Goal: Find contact information

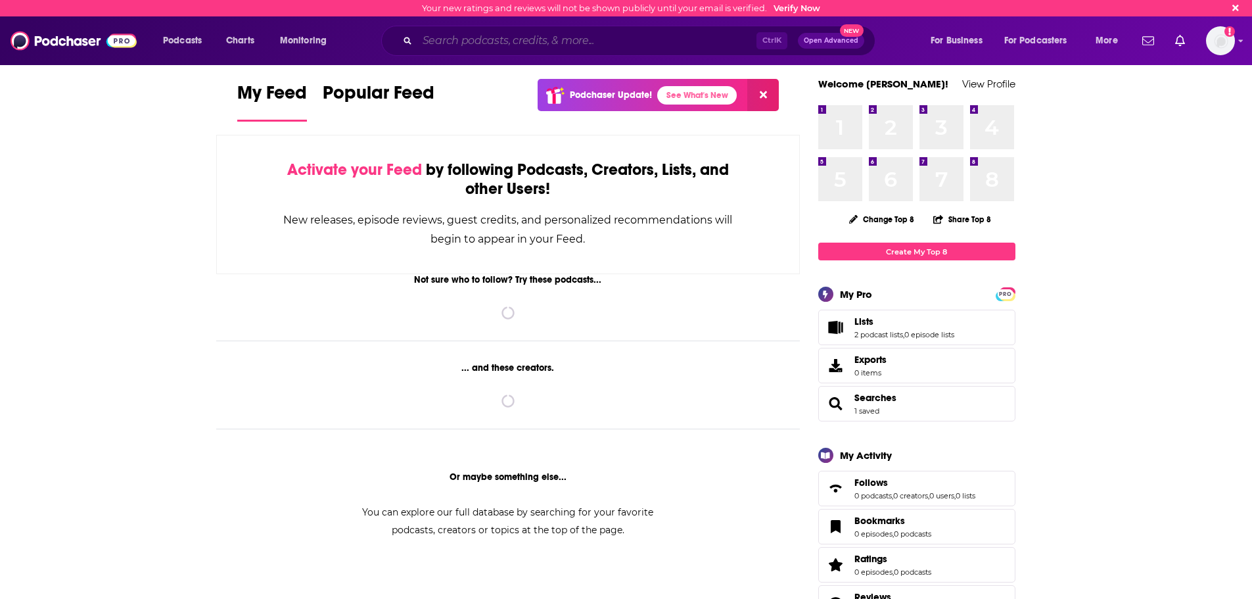
click at [491, 40] on input "Search podcasts, credits, & more..." at bounding box center [586, 40] width 339 height 21
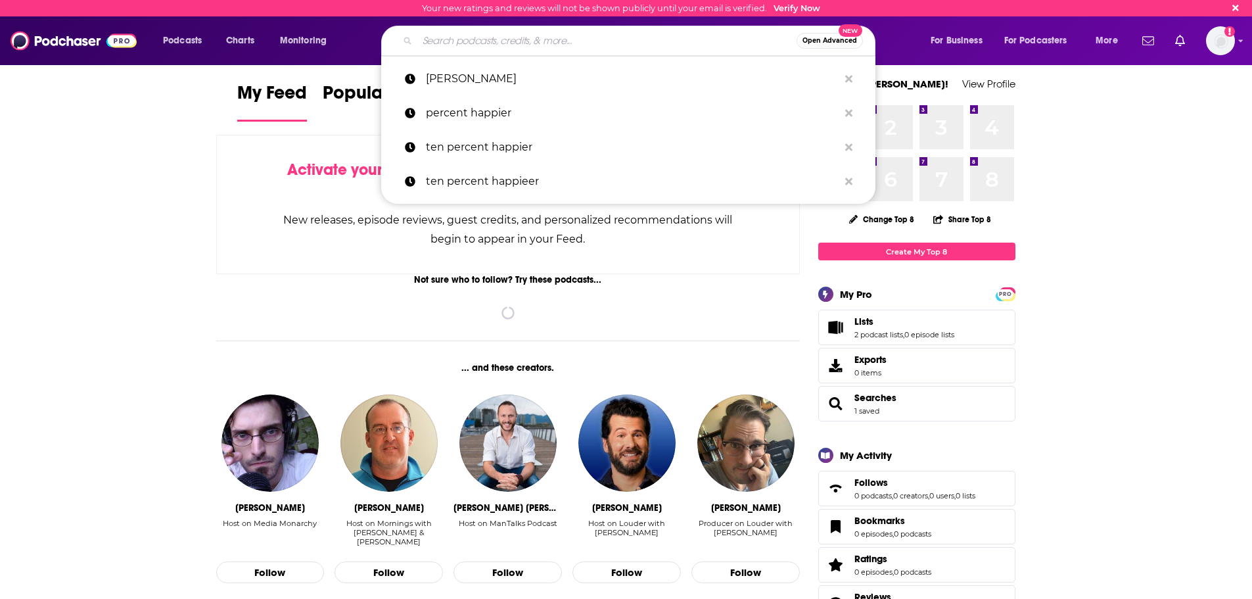
paste input "The Dr. Hyman Show"
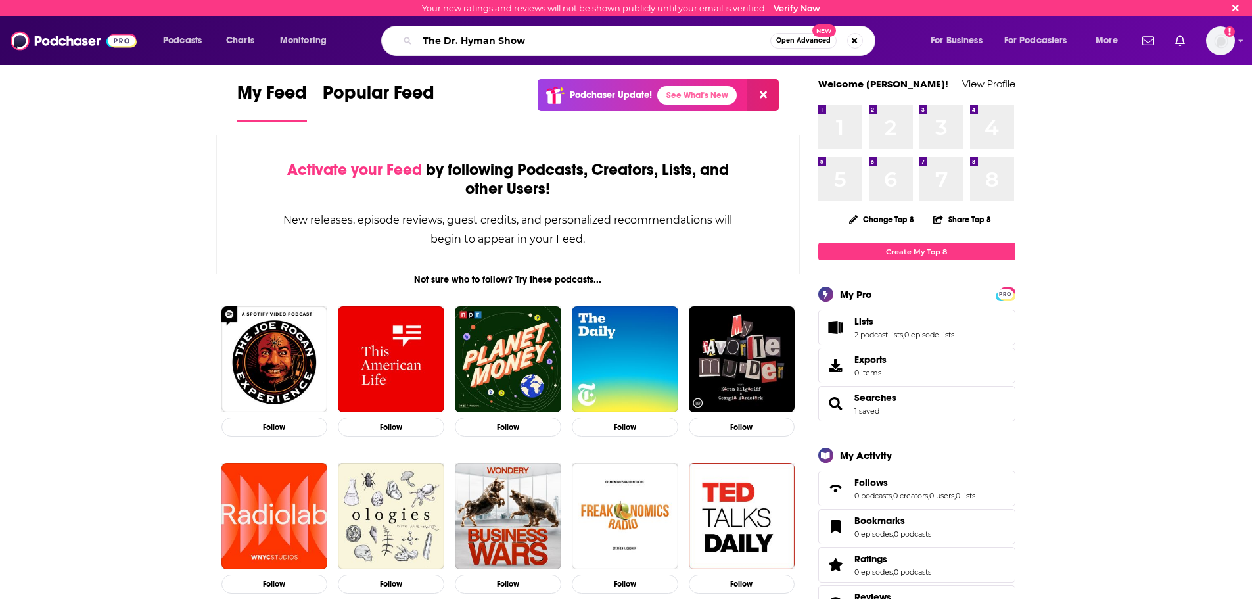
type input "The Dr. Hyman Show"
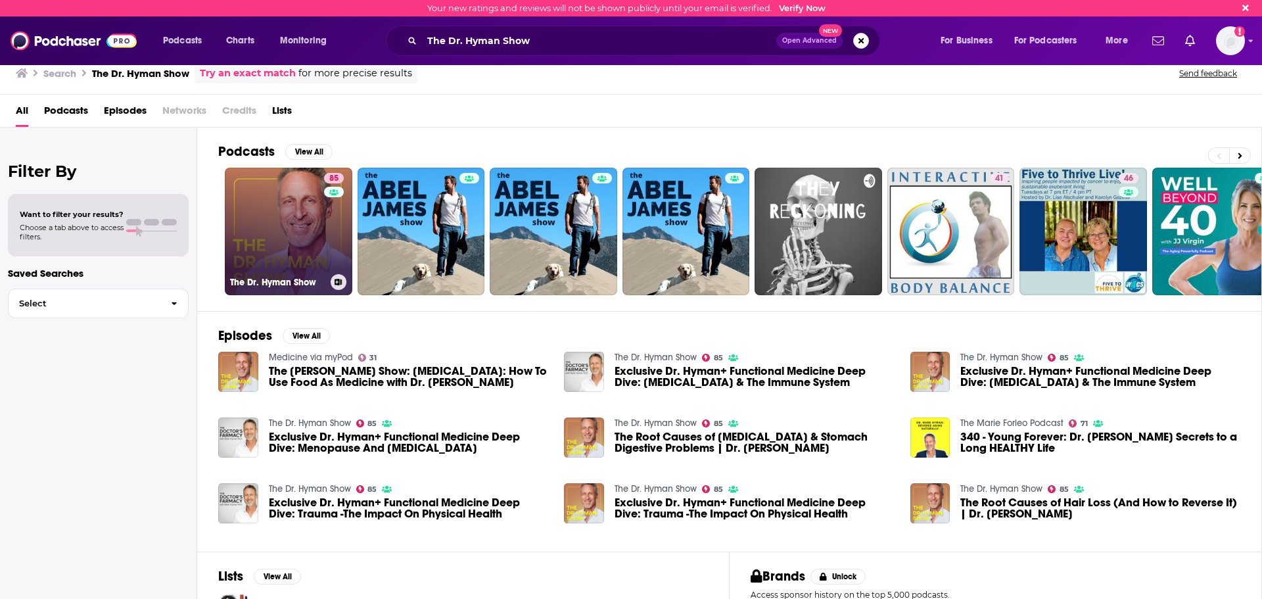
click at [263, 243] on link "85 The [PERSON_NAME] Show" at bounding box center [288, 231] width 127 height 127
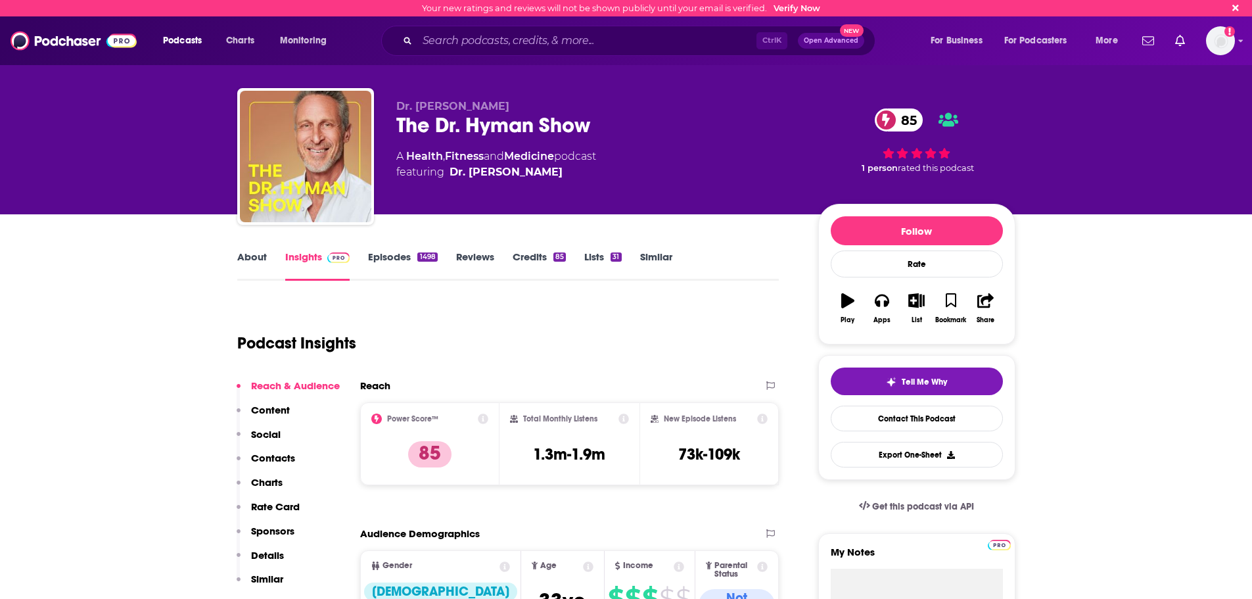
click at [286, 461] on p "Contacts" at bounding box center [273, 457] width 44 height 12
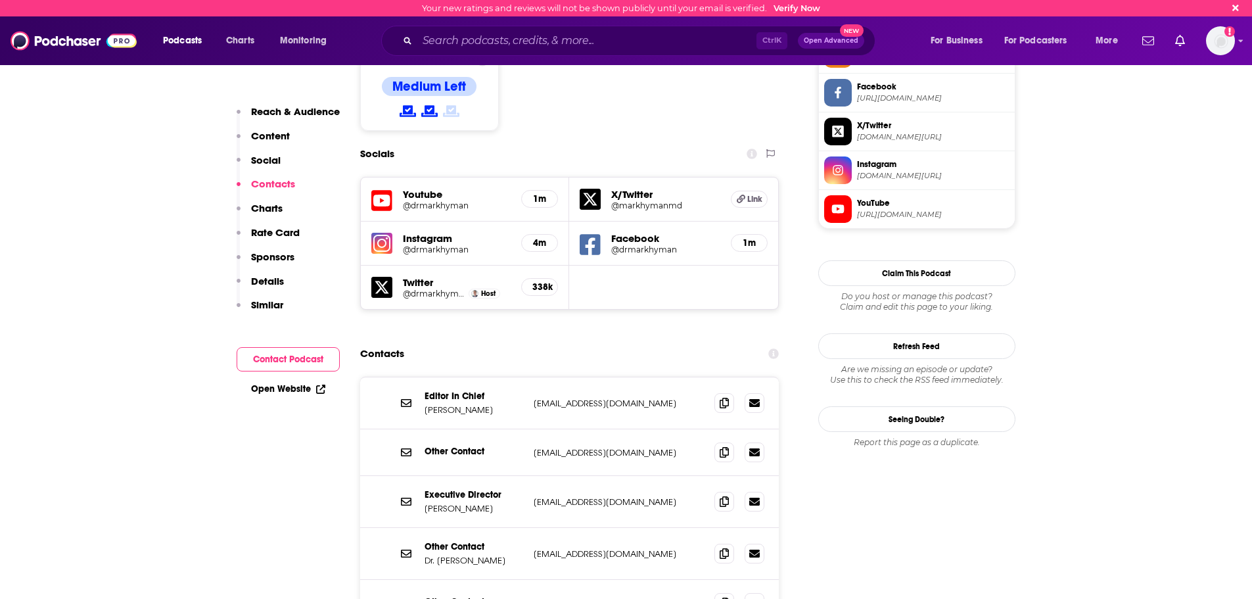
scroll to position [1185, 0]
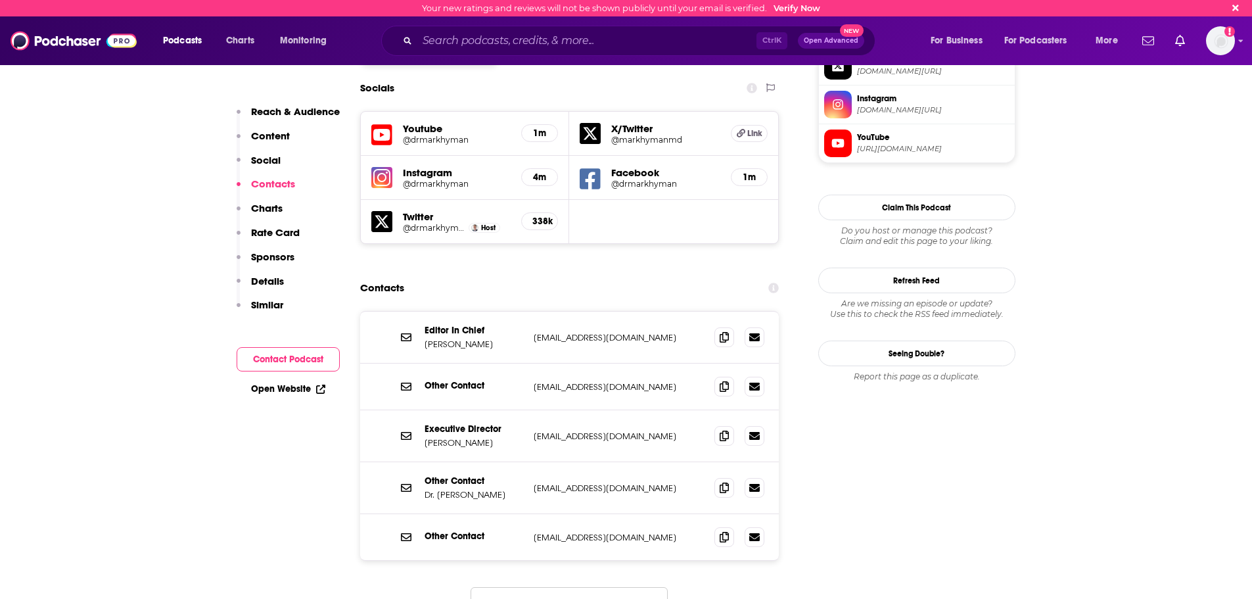
click at [585, 587] on button "Load More..." at bounding box center [568, 604] width 197 height 35
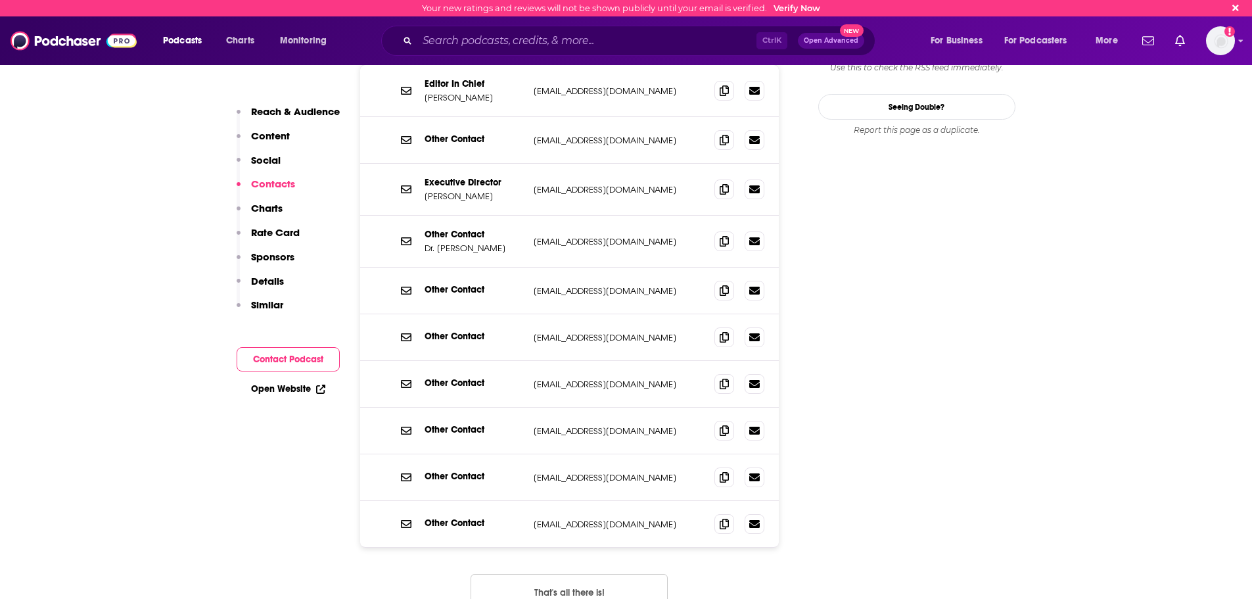
scroll to position [1514, 0]
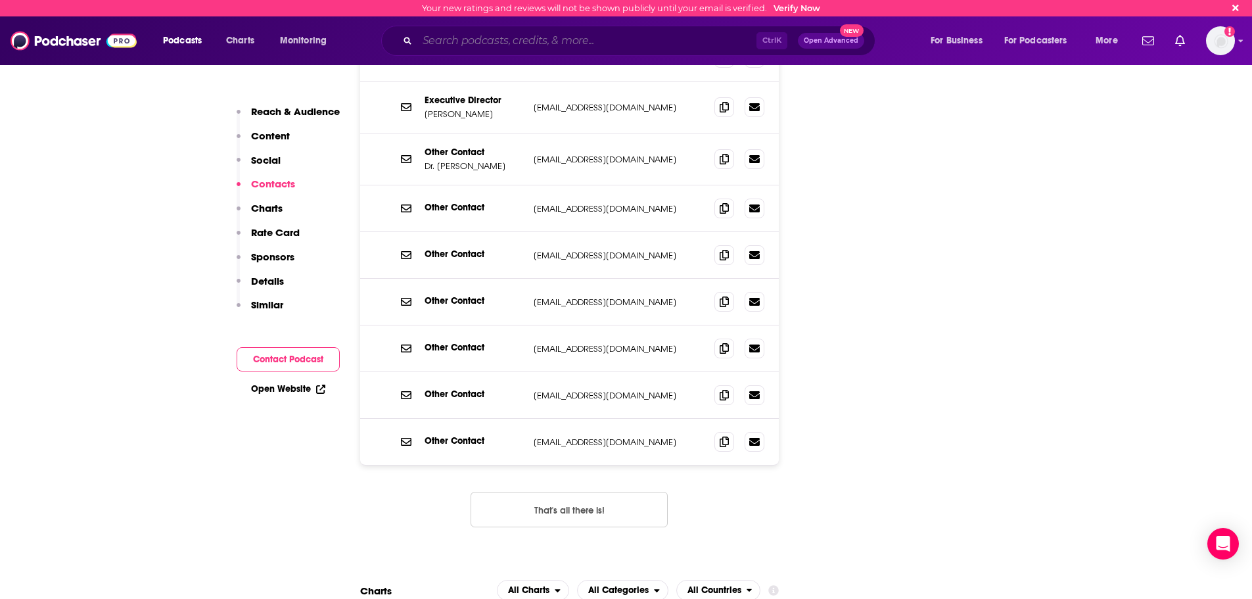
click at [550, 39] on input "Search podcasts, credits, & more..." at bounding box center [586, 40] width 339 height 21
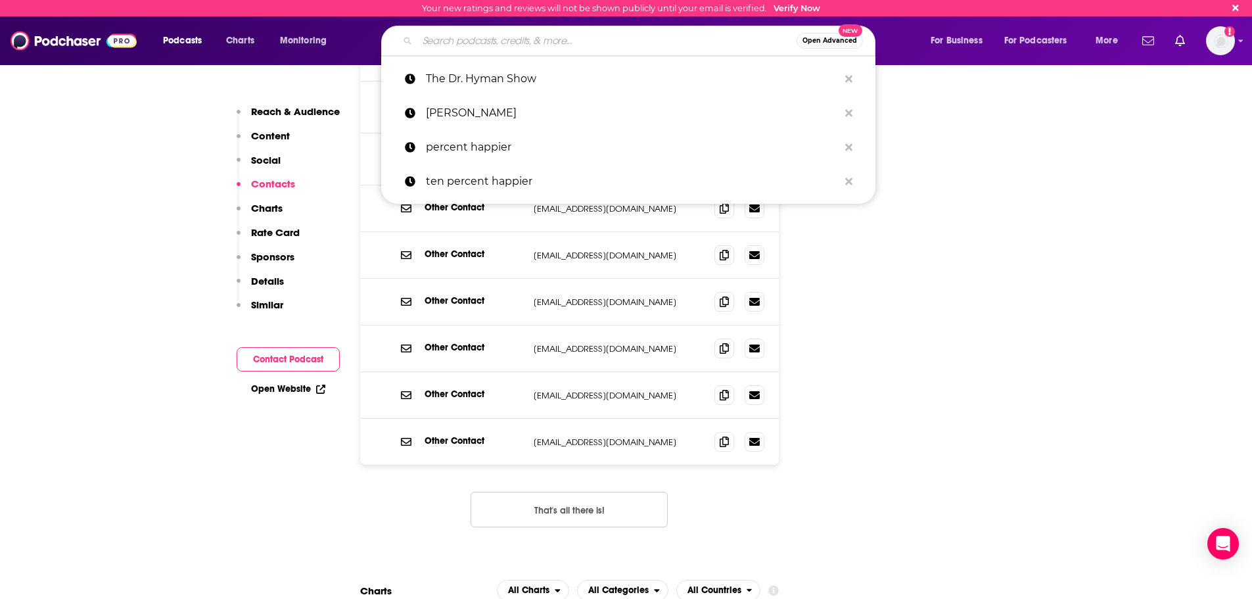
paste input "The Psychology Podcast"
type input "The Psychology Podcast"
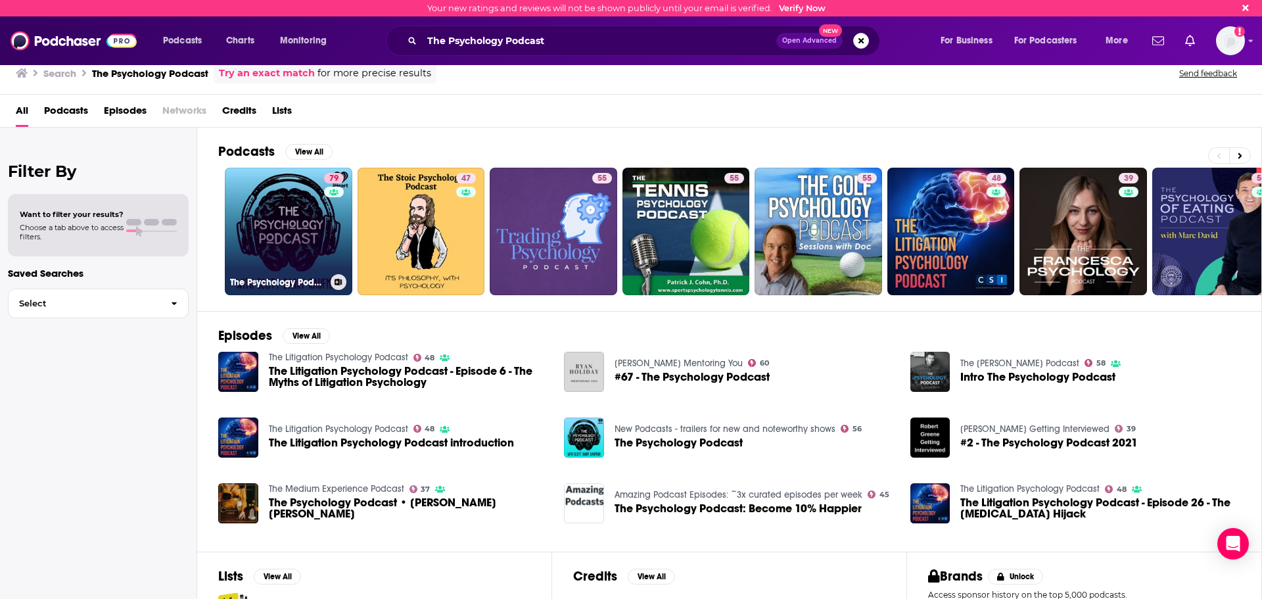
click at [324, 246] on div "79" at bounding box center [335, 223] width 23 height 101
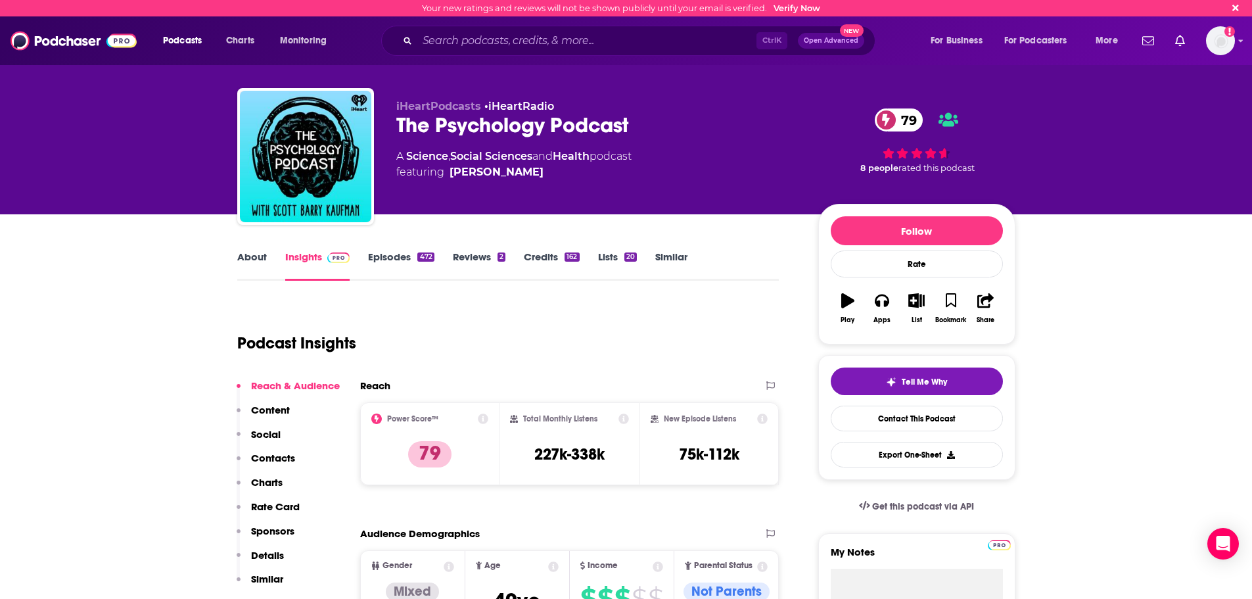
click at [264, 457] on p "Contacts" at bounding box center [273, 457] width 44 height 12
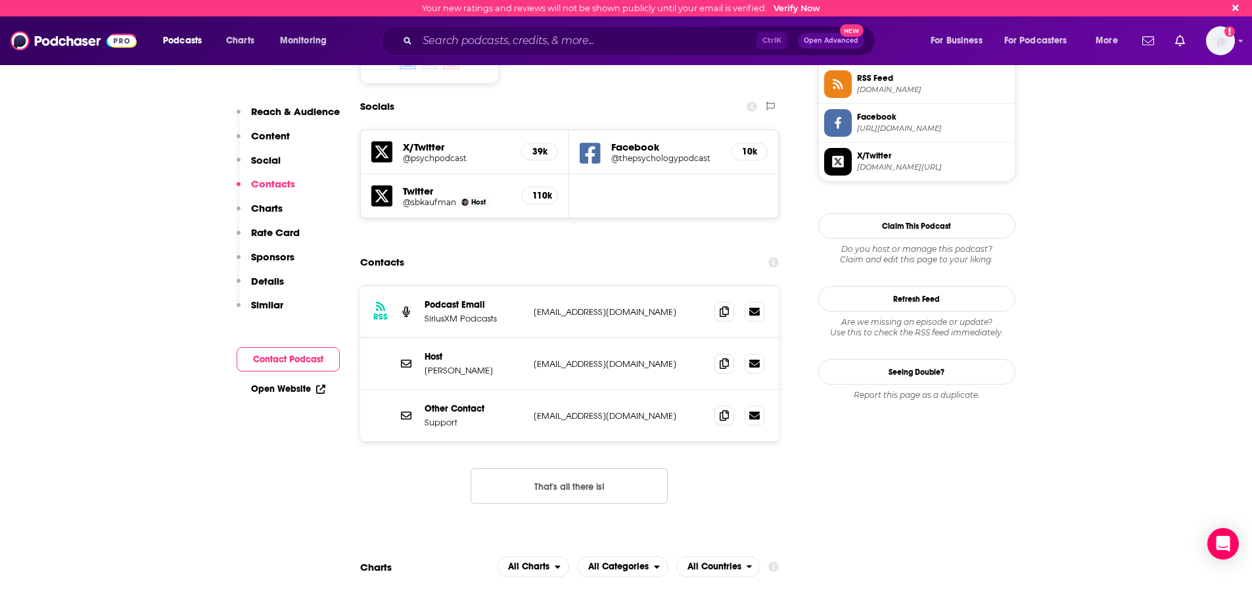
scroll to position [1111, 0]
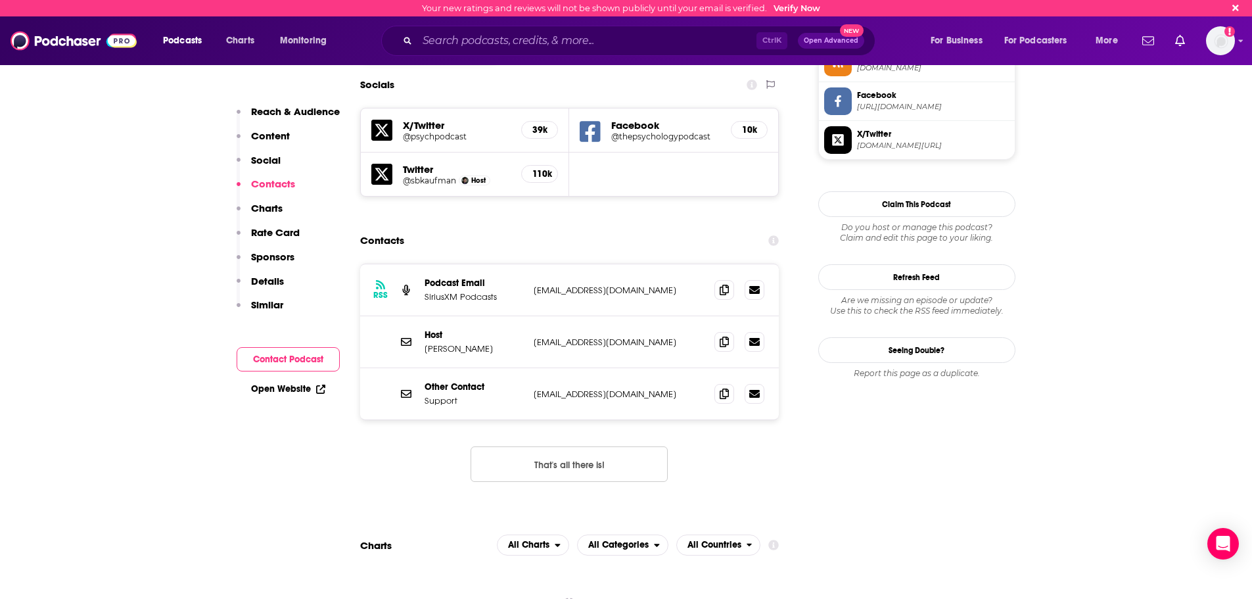
click at [511, 446] on button "That's all there is!" at bounding box center [568, 463] width 197 height 35
click at [485, 38] on input "Search podcasts, credits, & more..." at bounding box center [586, 40] width 339 height 21
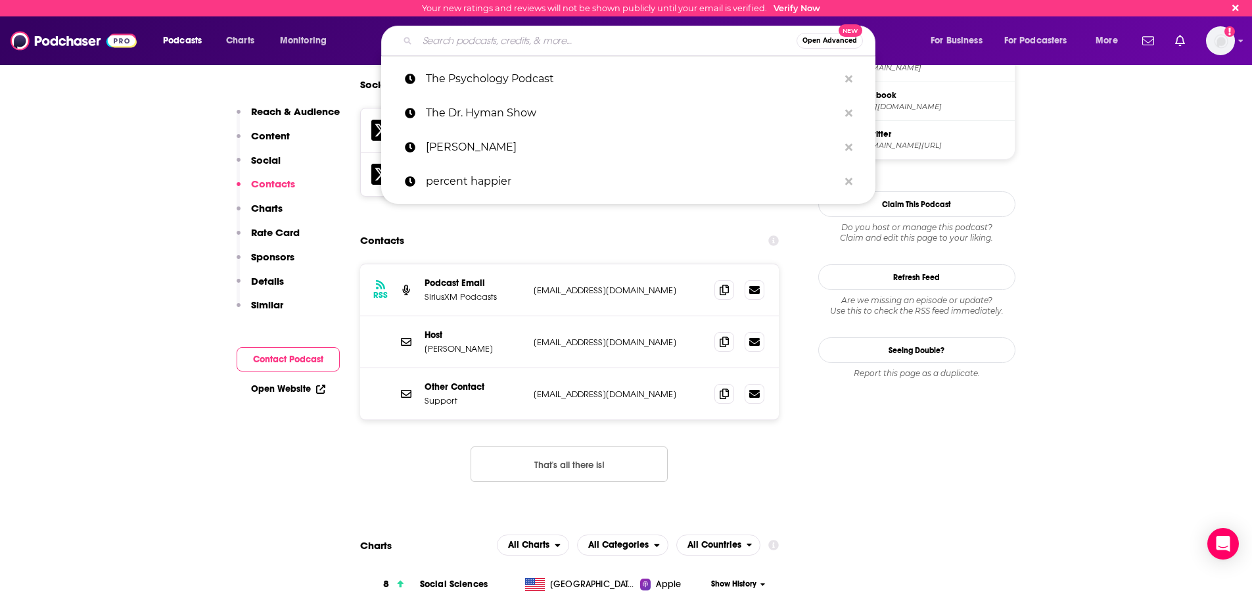
paste input "The Happiness Lab"
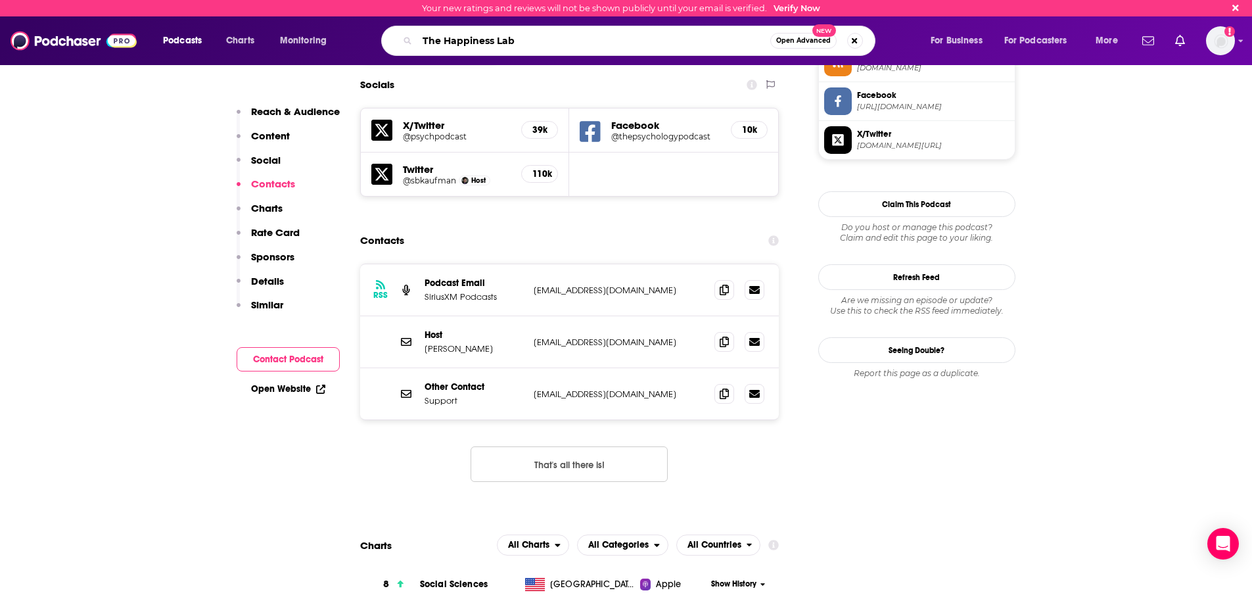
drag, startPoint x: 524, startPoint y: 35, endPoint x: 395, endPoint y: 55, distance: 130.4
click at [395, 55] on div "The Happiness Lab Open Advanced New" at bounding box center [628, 41] width 494 height 30
type input "ten percent happier"
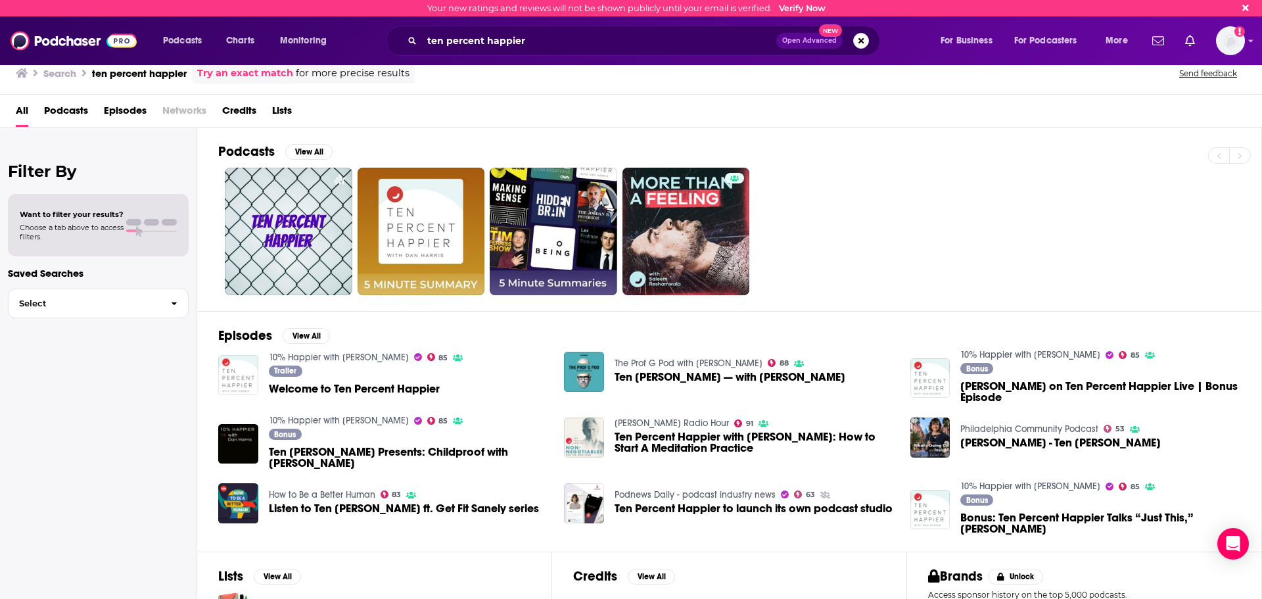
click at [368, 353] on link "10% Happier with [PERSON_NAME]" at bounding box center [339, 357] width 140 height 11
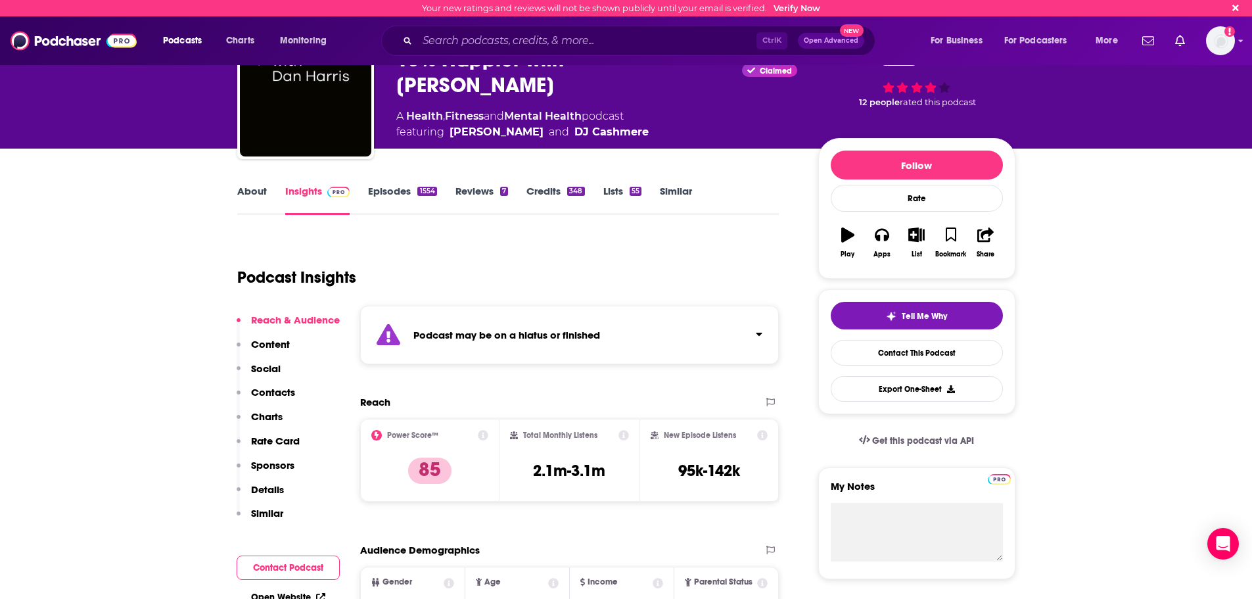
click at [285, 390] on p "Contacts" at bounding box center [273, 392] width 44 height 12
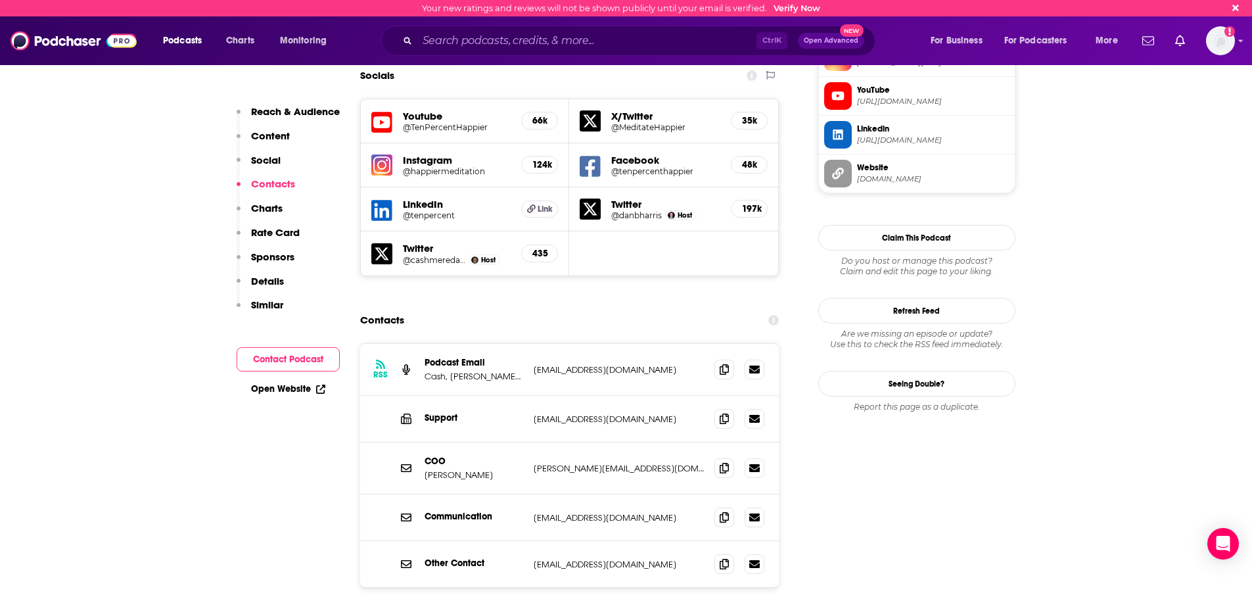
scroll to position [1282, 0]
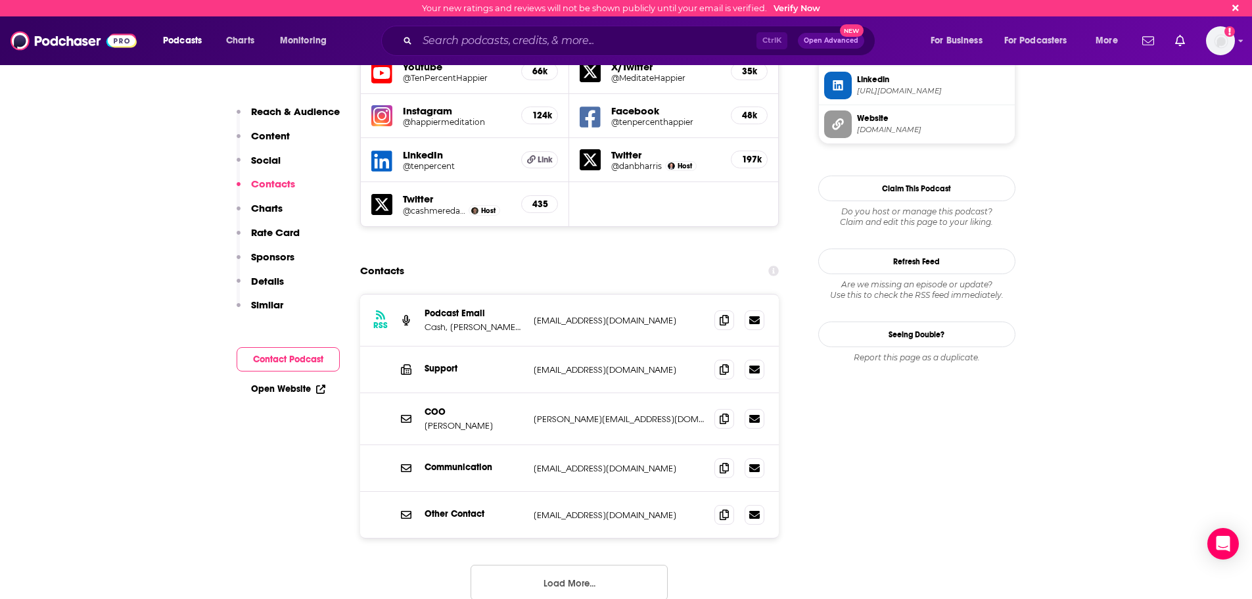
click at [559, 564] on button "Load More..." at bounding box center [568, 581] width 197 height 35
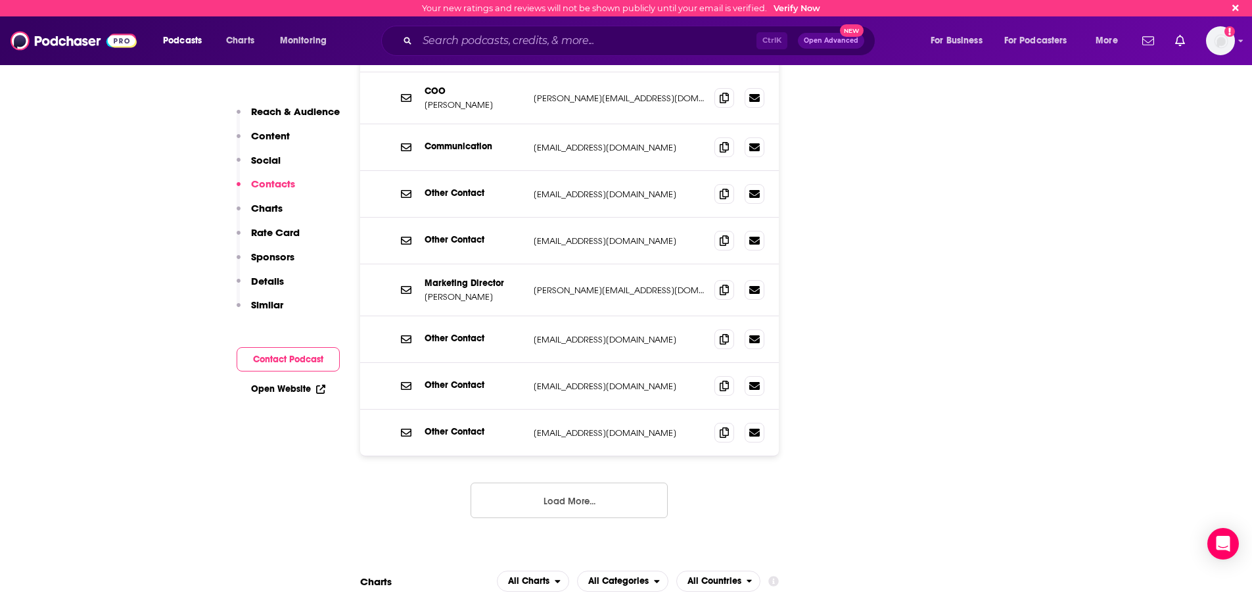
scroll to position [1610, 0]
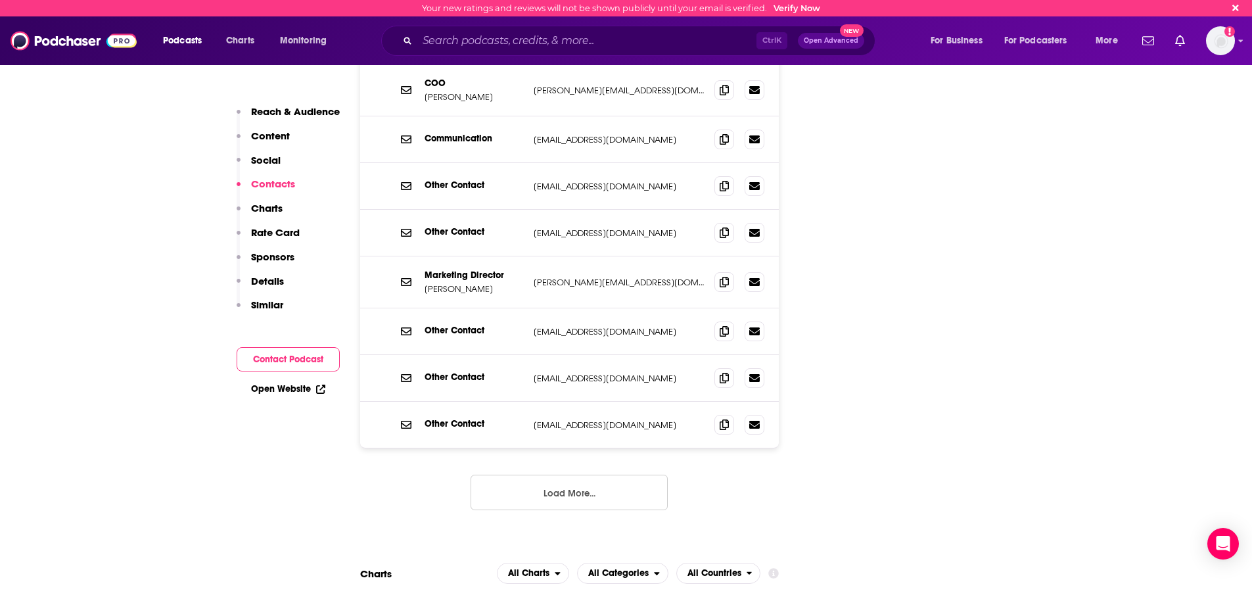
click at [635, 474] on button "Load More..." at bounding box center [568, 491] width 197 height 35
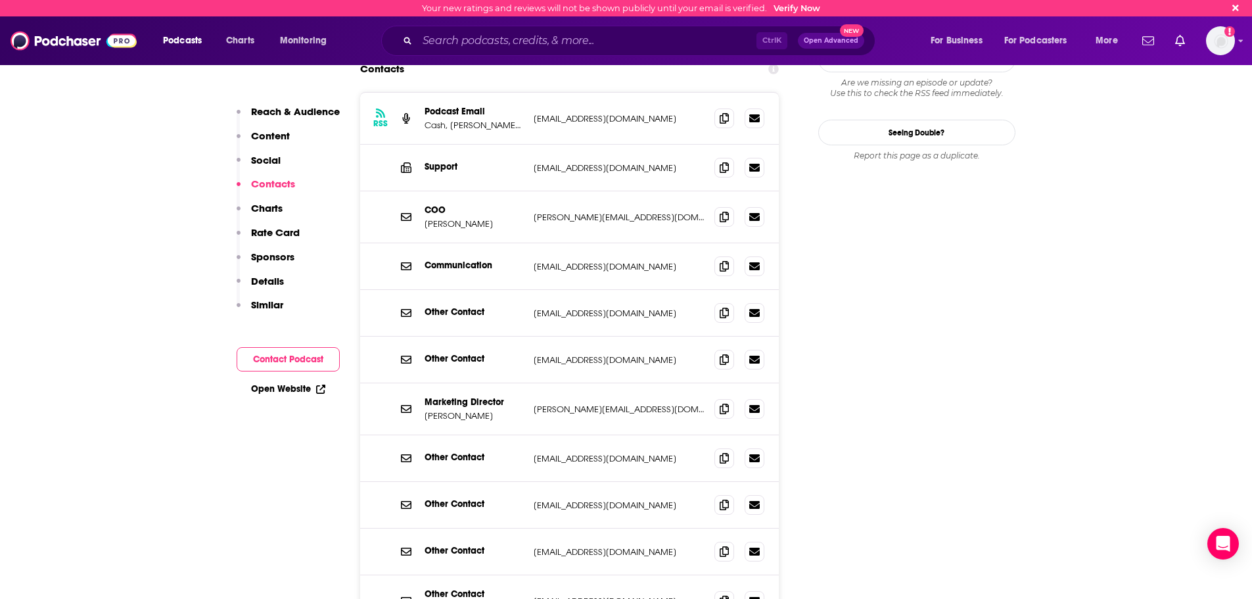
scroll to position [1413, 0]
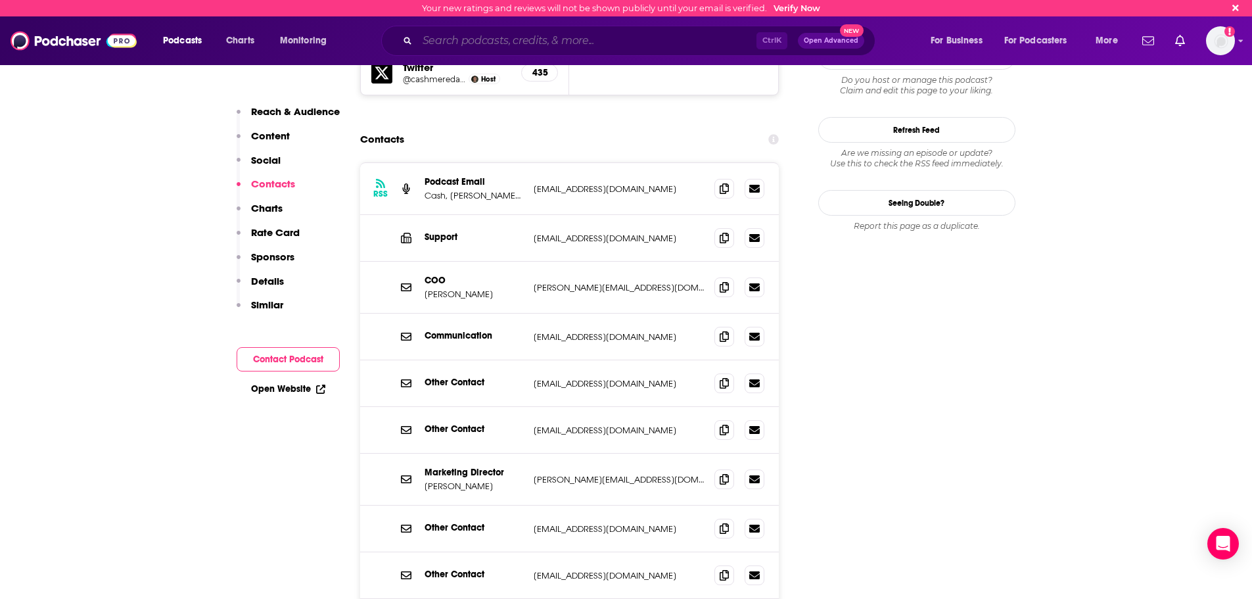
click at [626, 35] on input "Search podcasts, credits, & more..." at bounding box center [586, 40] width 339 height 21
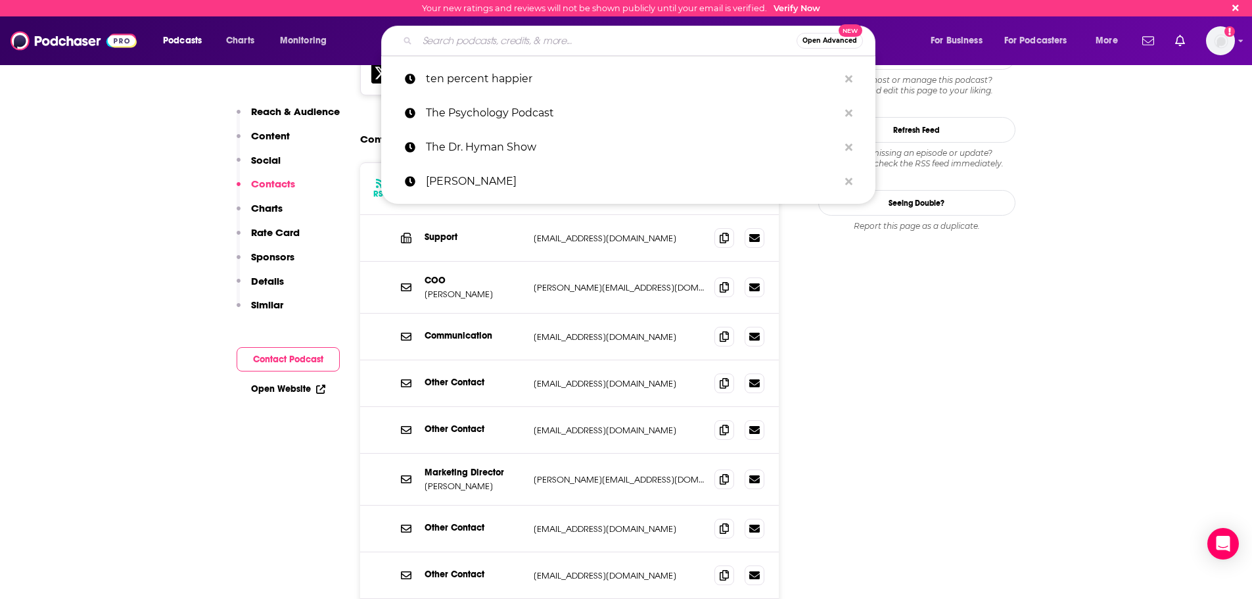
paste input "The Happiness Lab"
type input "The Happiness Lab"
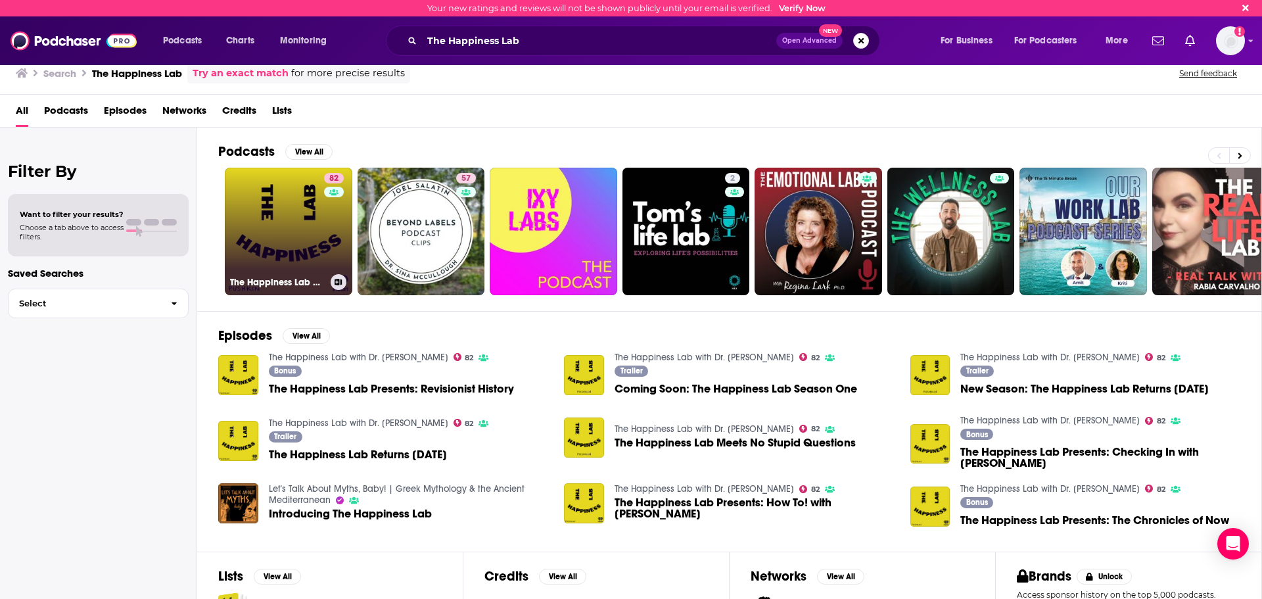
click at [279, 249] on link "82 The Happiness Lab with Dr. [PERSON_NAME]" at bounding box center [288, 231] width 127 height 127
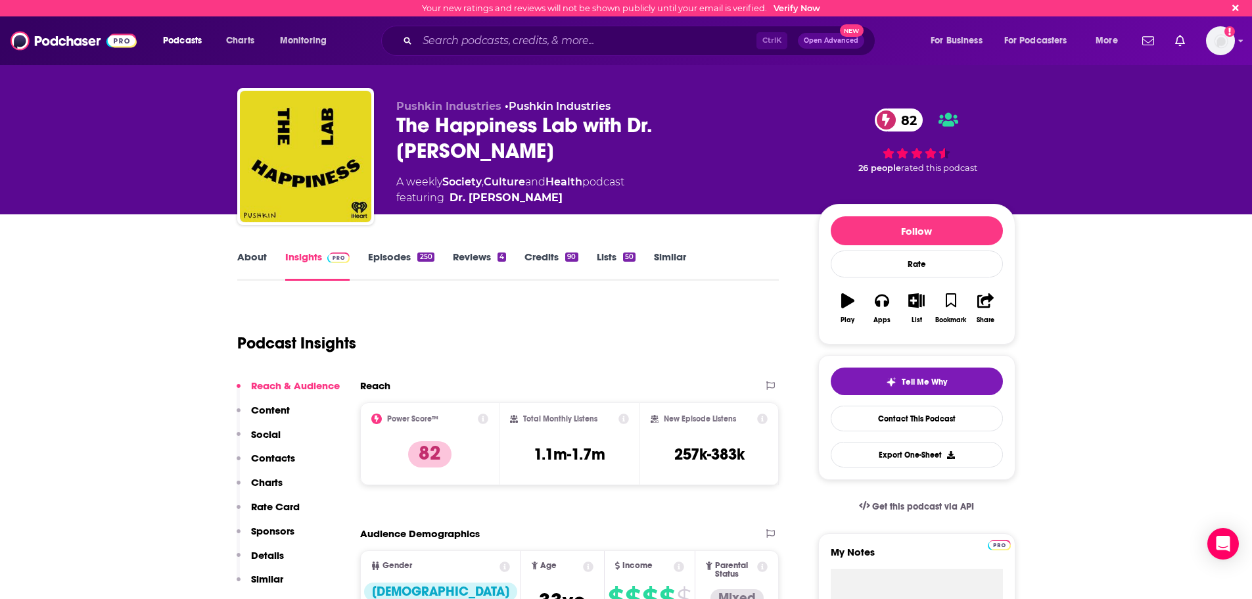
click at [286, 461] on p "Contacts" at bounding box center [273, 457] width 44 height 12
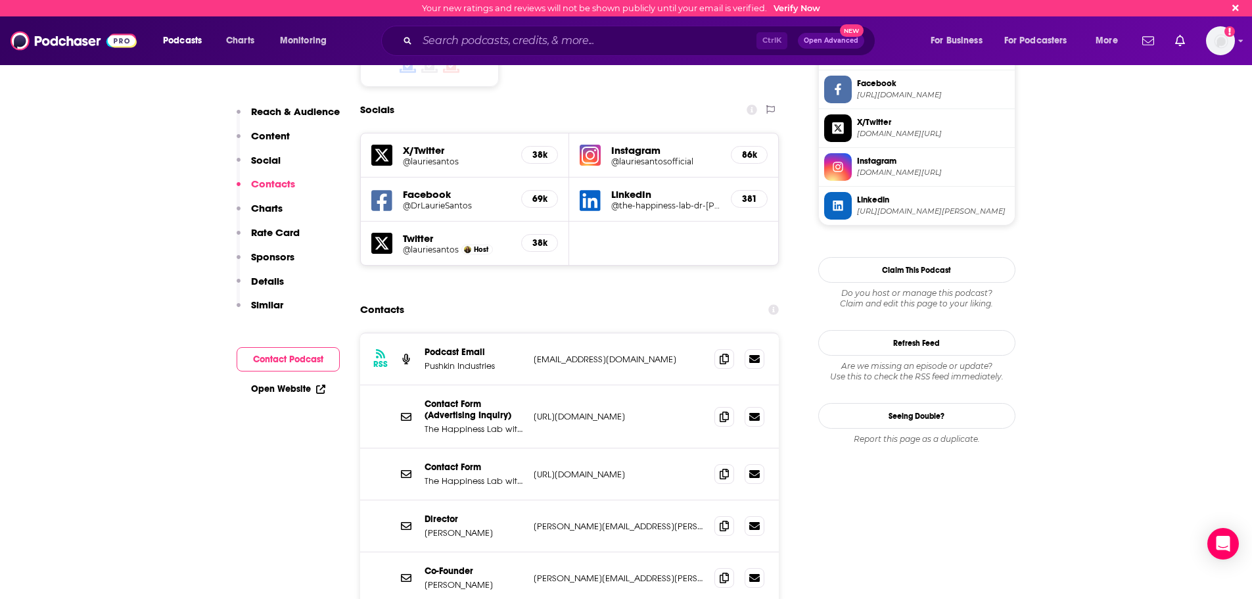
scroll to position [1170, 0]
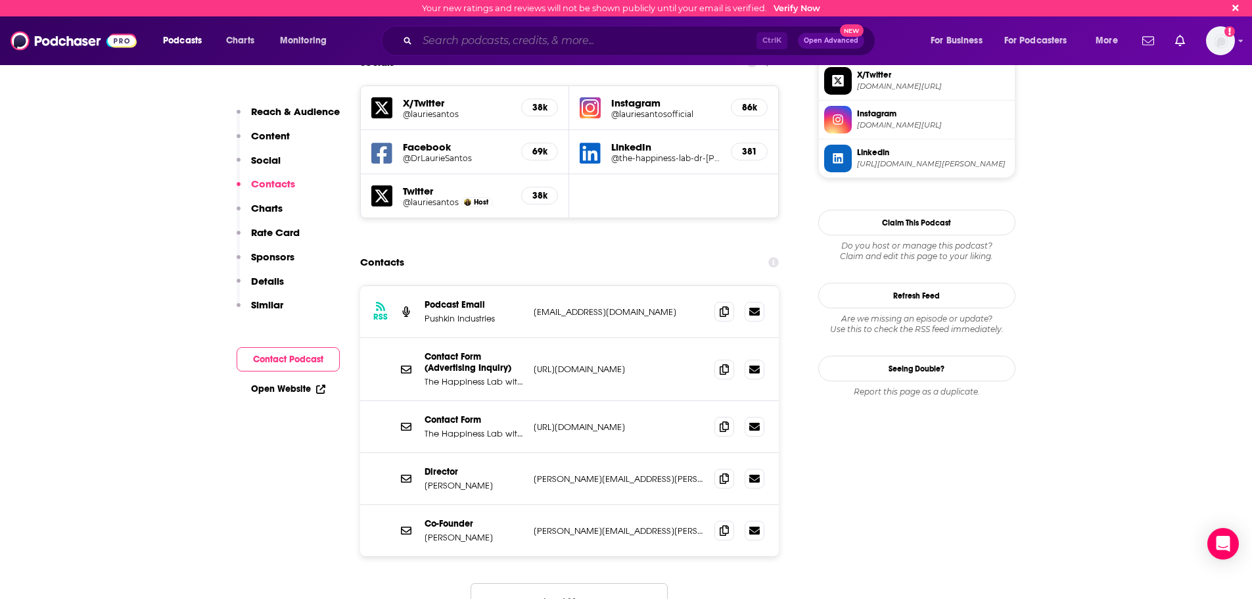
click at [623, 45] on input "Search podcasts, credits, & more..." at bounding box center [586, 40] width 339 height 21
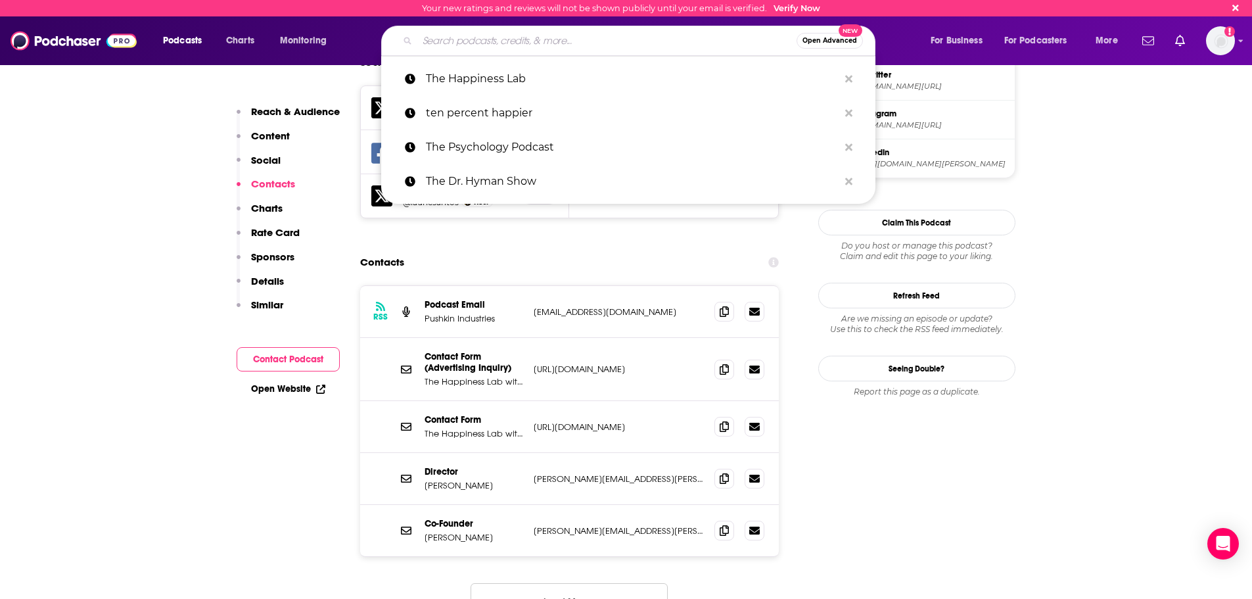
paste input "Feel Better, Live More"
type input "Feel Better, Live More"
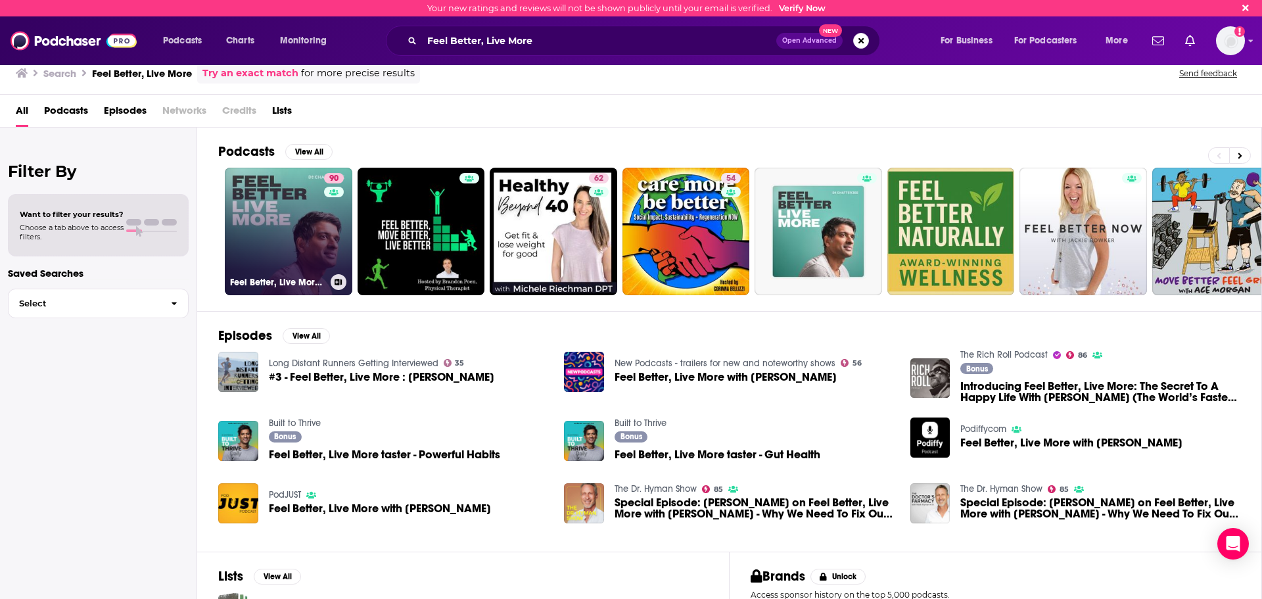
click at [284, 204] on link "90 Feel Better, Live More with [PERSON_NAME]" at bounding box center [288, 231] width 127 height 127
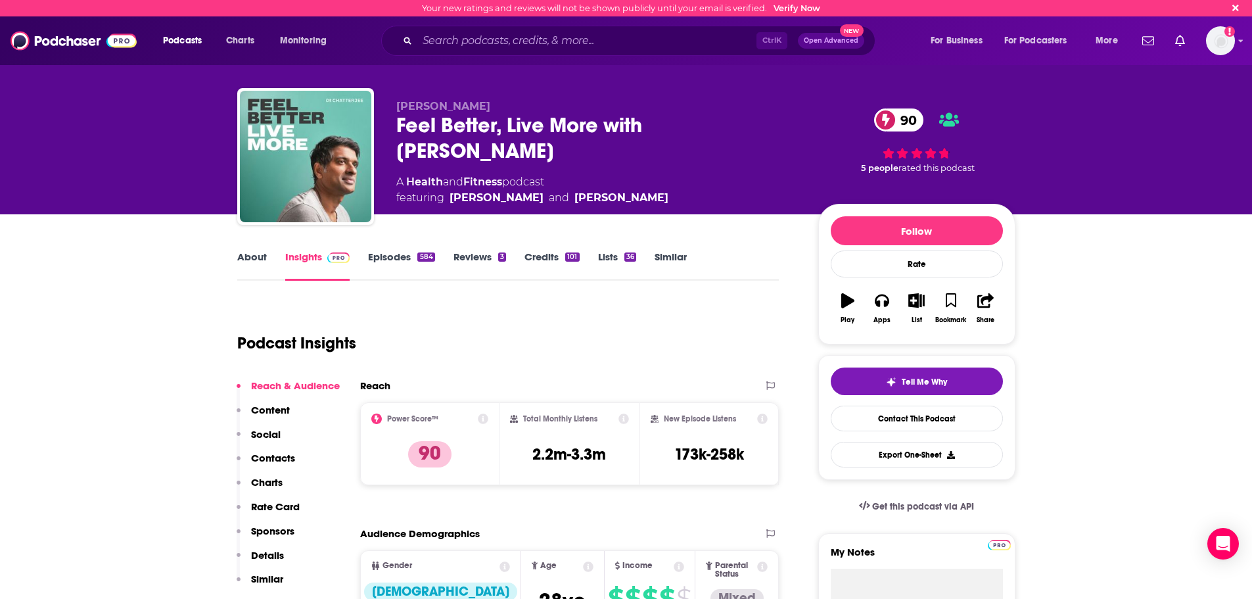
click at [284, 456] on p "Contacts" at bounding box center [273, 457] width 44 height 12
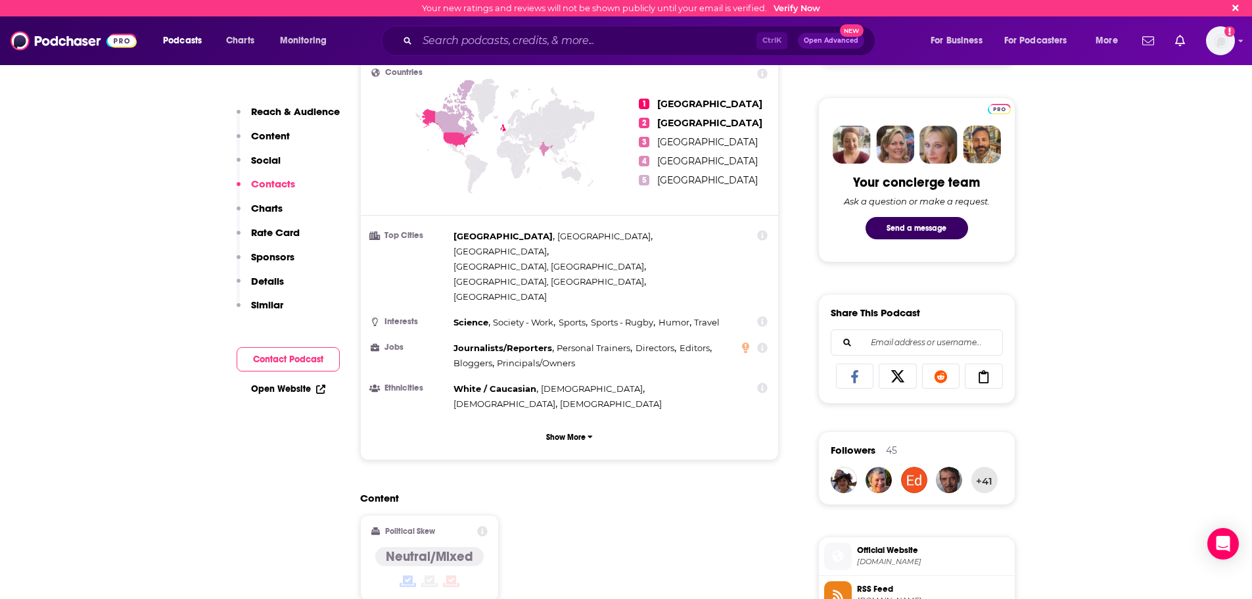
scroll to position [1141, 0]
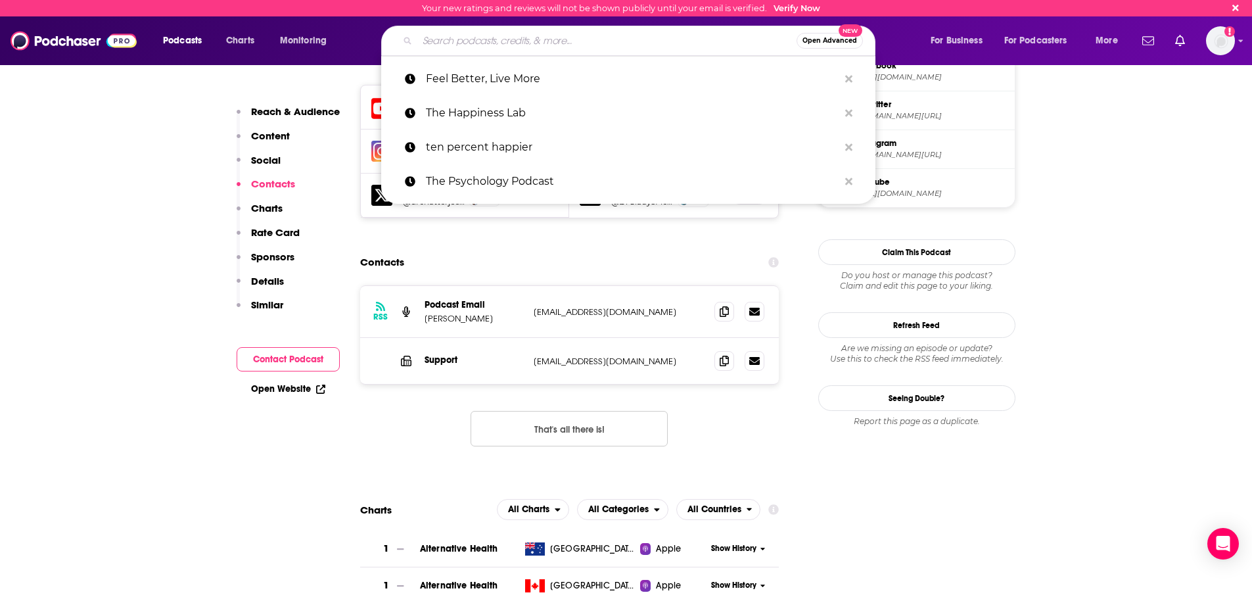
click at [539, 47] on input "Search podcasts, credits, & more..." at bounding box center [606, 40] width 379 height 21
paste input "Maintenance Phase"
type input "Maintenance Phase"
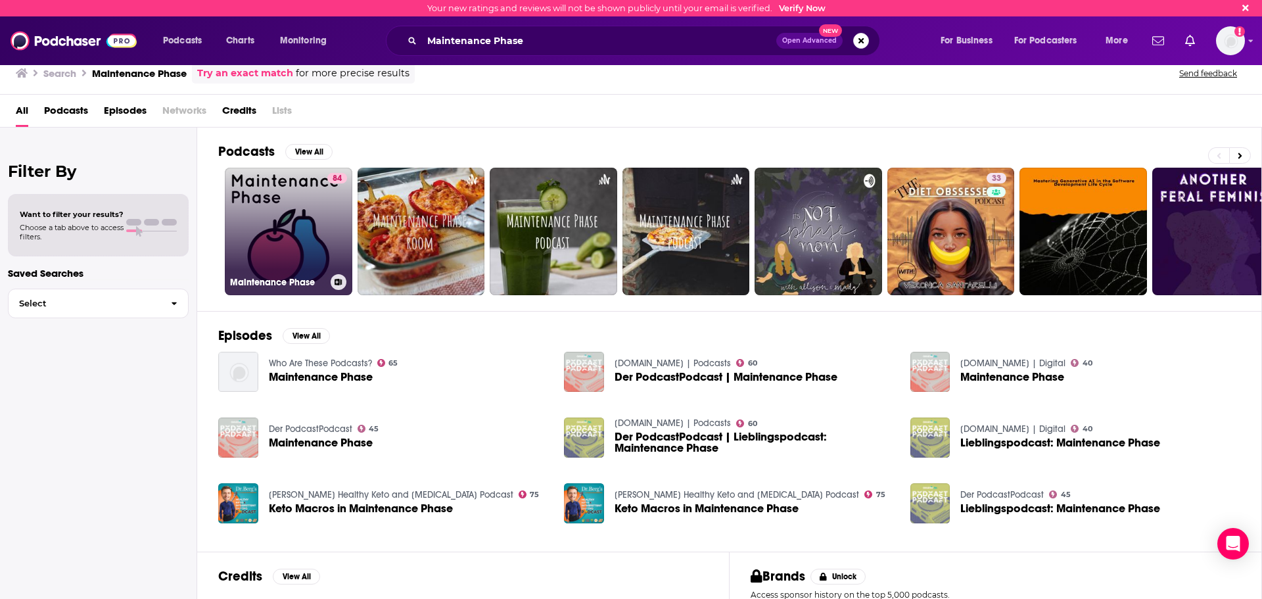
click at [318, 237] on link "84 Maintenance Phase" at bounding box center [288, 231] width 127 height 127
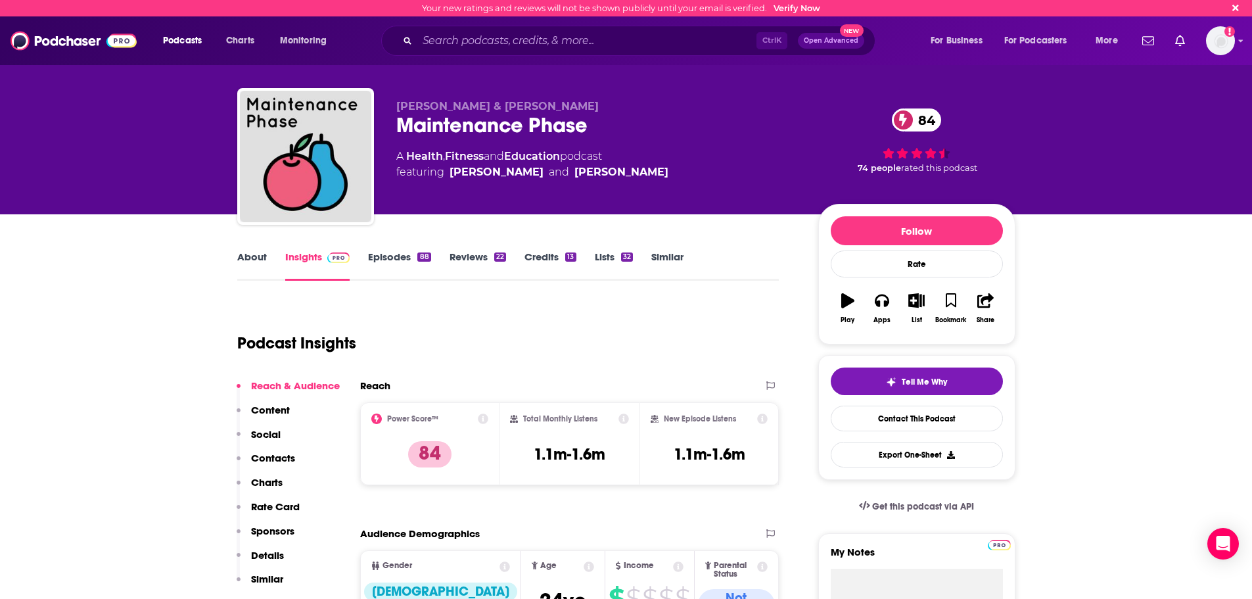
click at [292, 462] on p "Contacts" at bounding box center [273, 457] width 44 height 12
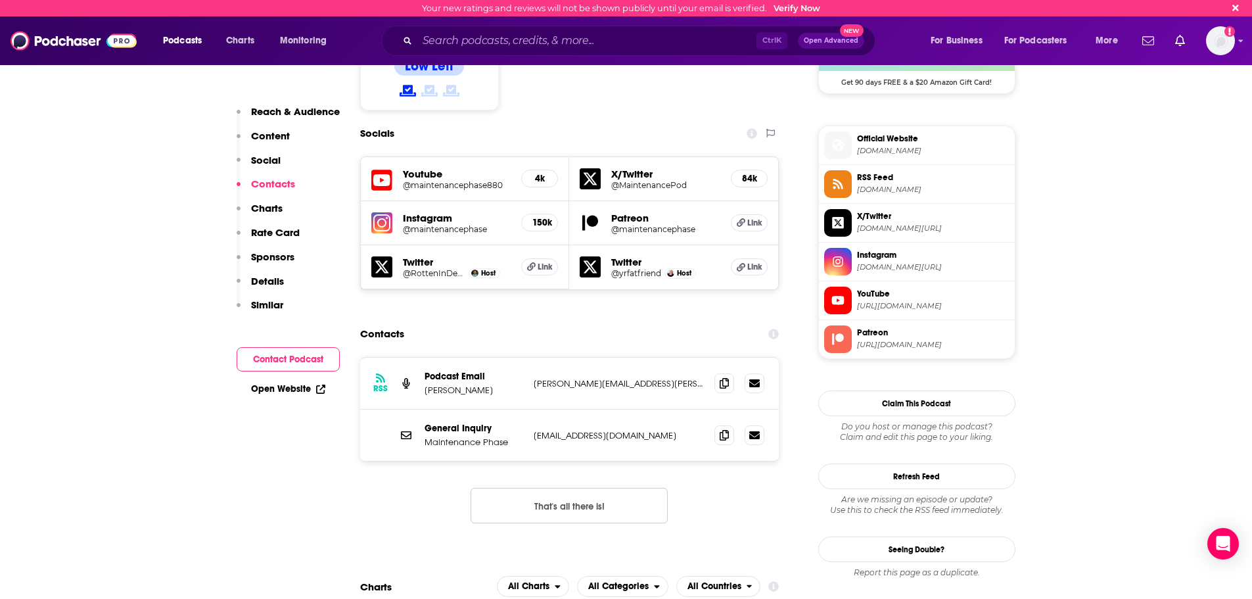
scroll to position [1156, 0]
